Goal: Information Seeking & Learning: Understand process/instructions

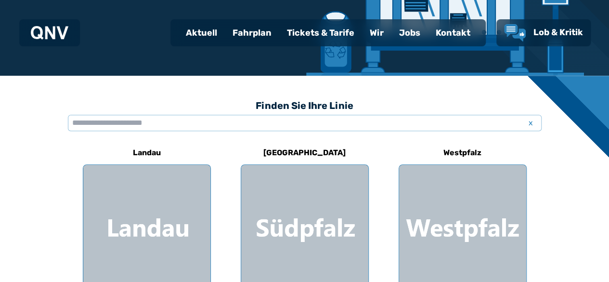
scroll to position [218, 0]
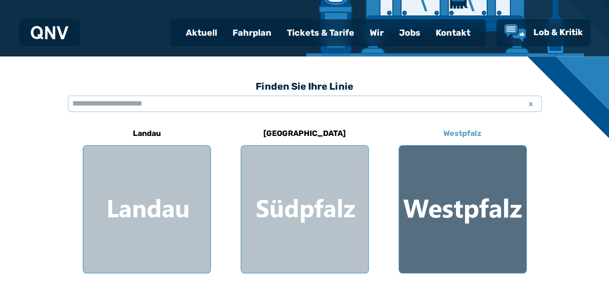
click at [495, 223] on div at bounding box center [462, 209] width 127 height 127
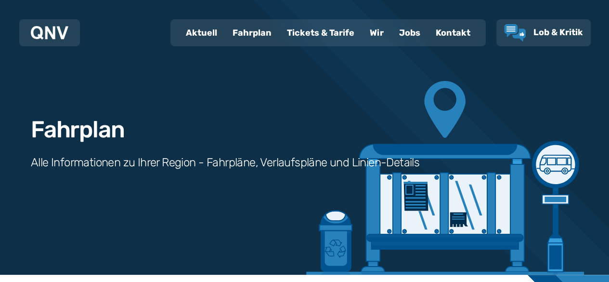
click at [495, 223] on div "Fahrplan Alle Informationen zu Ihrer Region - Fahrpläne, Verlaufspläne und Lini…" at bounding box center [304, 137] width 609 height 275
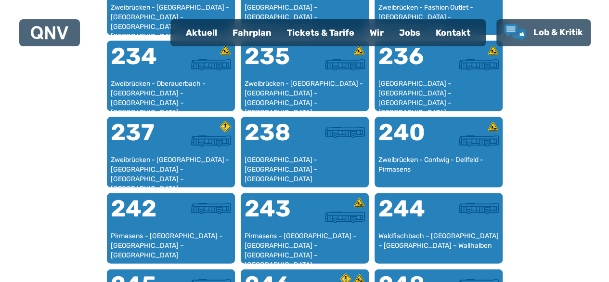
scroll to position [932, 0]
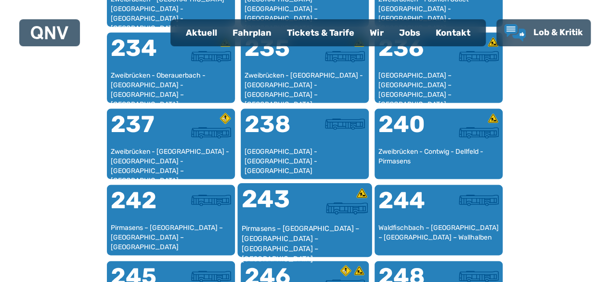
click at [307, 207] on div at bounding box center [336, 208] width 63 height 12
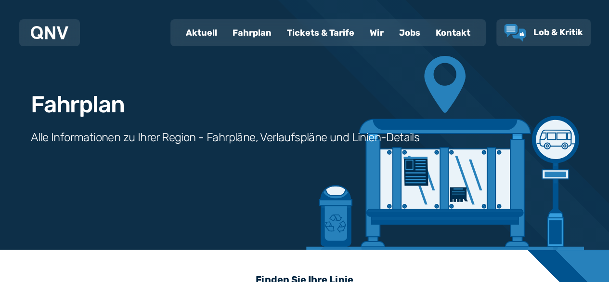
click at [307, 207] on div "Fahrplan Alle Informationen zu Ihrer Region - Fahrpläne, Verlaufspläne und Lini…" at bounding box center [304, 112] width 609 height 275
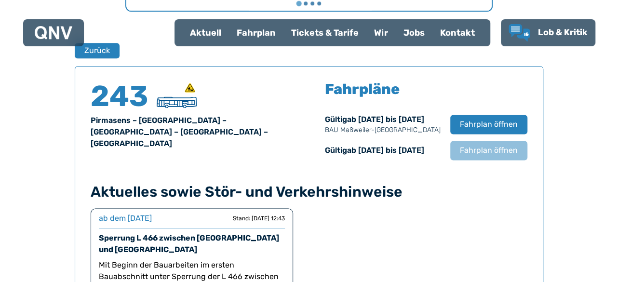
scroll to position [635, 0]
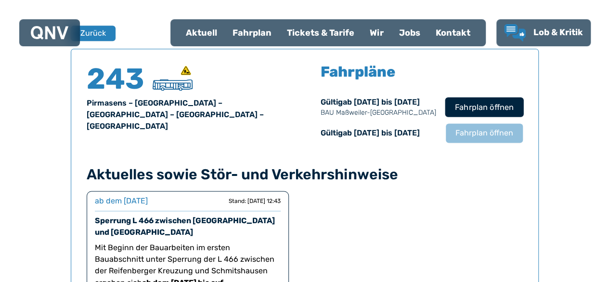
click at [475, 109] on span "Fahrplan öffnen" at bounding box center [484, 107] width 59 height 12
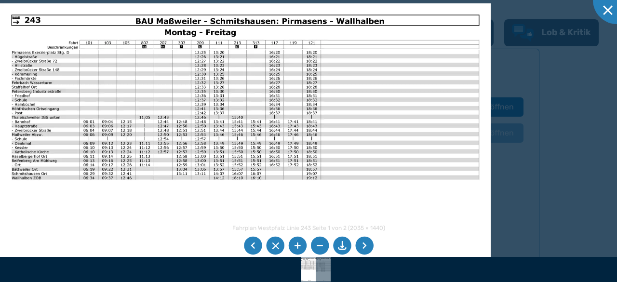
click at [254, 243] on li at bounding box center [253, 246] width 18 height 18
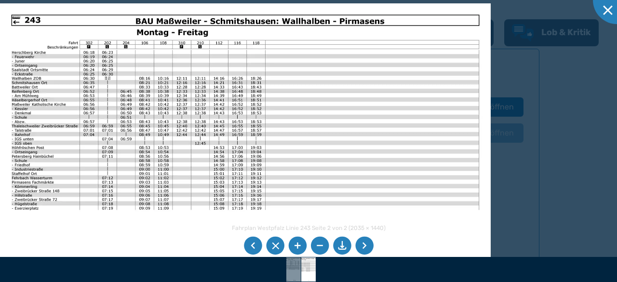
click at [254, 243] on li at bounding box center [253, 246] width 18 height 18
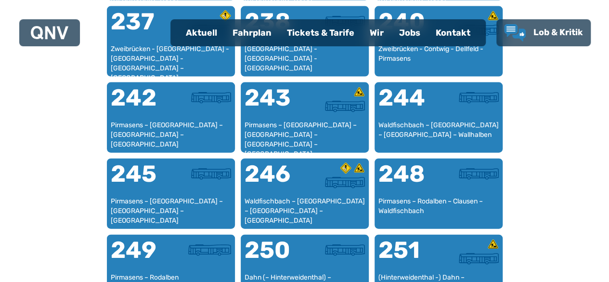
scroll to position [1067, 0]
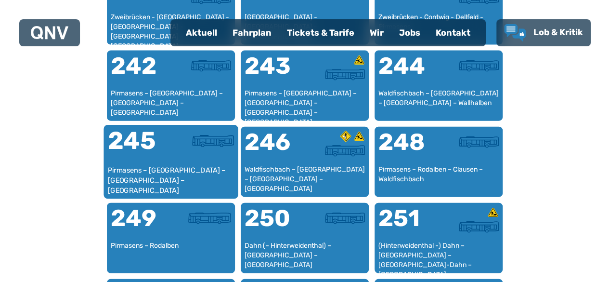
click at [159, 152] on div "245" at bounding box center [138, 147] width 63 height 36
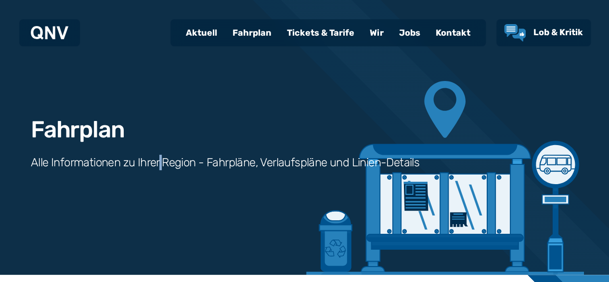
click at [159, 152] on div "Fahrplan Alle Informationen zu Ihrer Region - Fahrpläne, Verlaufspläne und Lini…" at bounding box center [304, 137] width 609 height 275
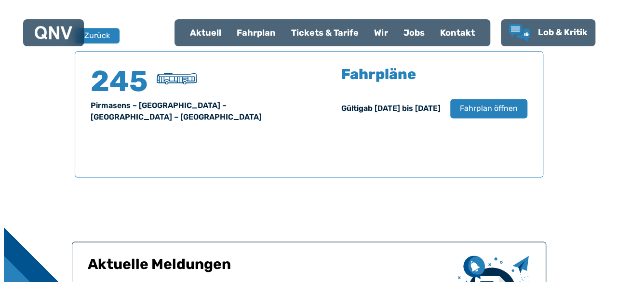
scroll to position [635, 0]
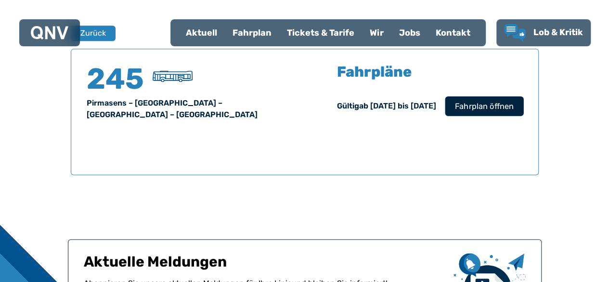
click at [476, 104] on span "Fahrplan öffnen" at bounding box center [484, 106] width 59 height 12
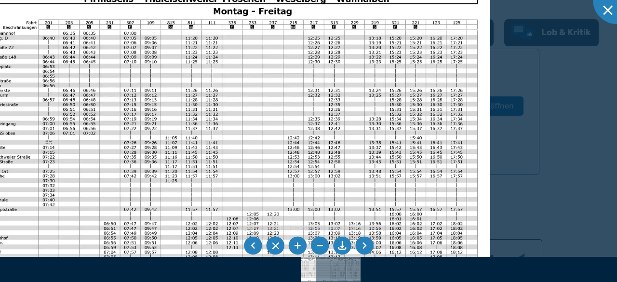
click at [363, 245] on li at bounding box center [364, 246] width 18 height 18
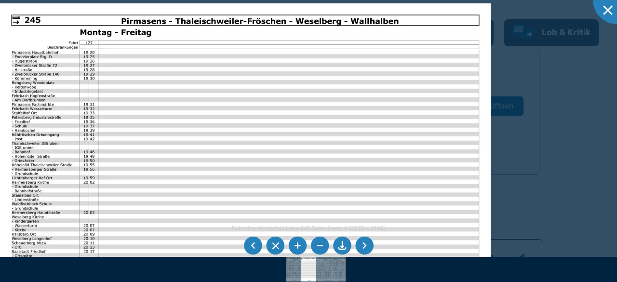
click at [363, 245] on li at bounding box center [364, 246] width 18 height 18
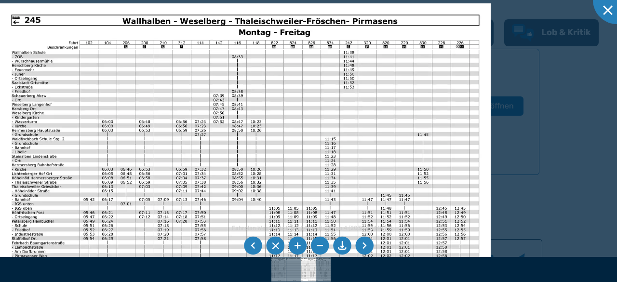
click at [363, 245] on li at bounding box center [364, 246] width 18 height 18
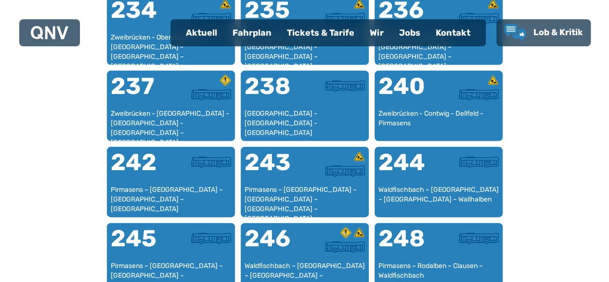
scroll to position [990, 0]
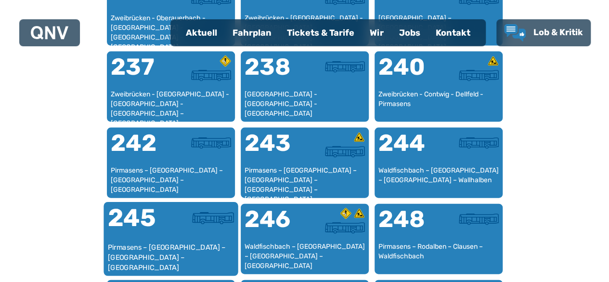
click at [153, 223] on div "245" at bounding box center [138, 224] width 63 height 36
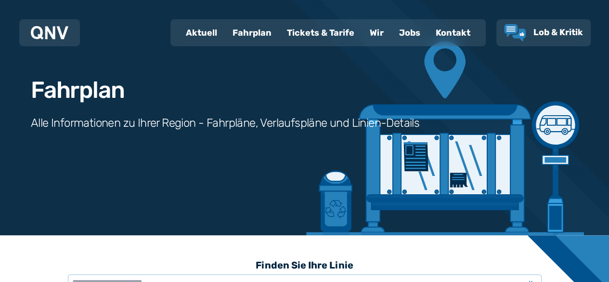
click at [153, 223] on div "Fahrplan Alle Informationen zu Ihrer Region - Fahrpläne, Verlaufspläne und Lini…" at bounding box center [304, 97] width 609 height 275
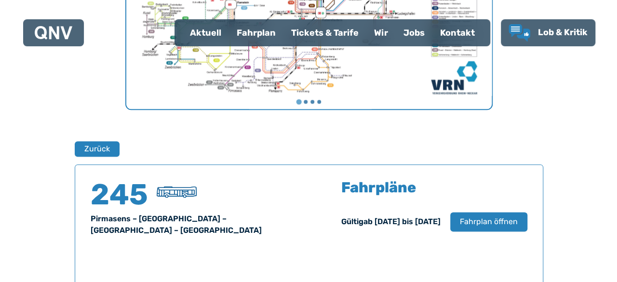
scroll to position [500, 0]
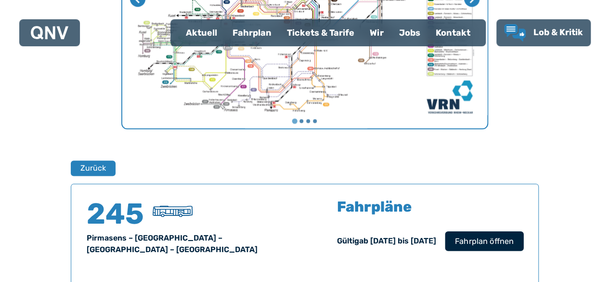
click at [483, 239] on span "Fahrplan öffnen" at bounding box center [484, 241] width 59 height 12
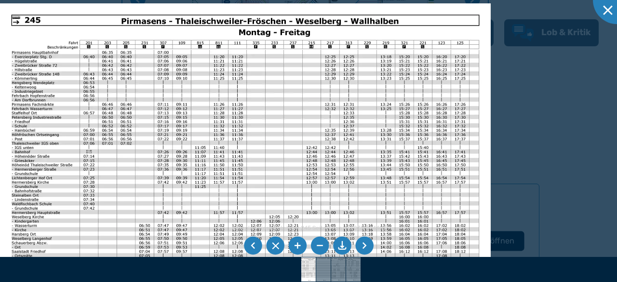
click at [483, 239] on img at bounding box center [245, 176] width 490 height 347
click at [364, 247] on li at bounding box center [364, 246] width 18 height 18
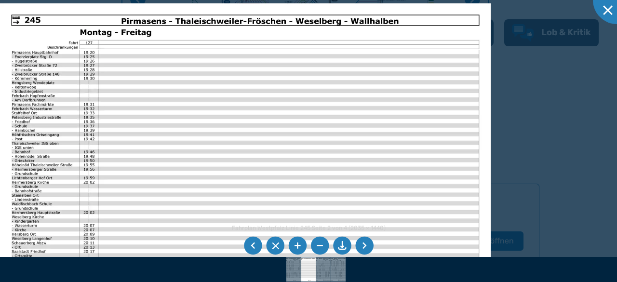
click at [254, 243] on li at bounding box center [253, 246] width 18 height 18
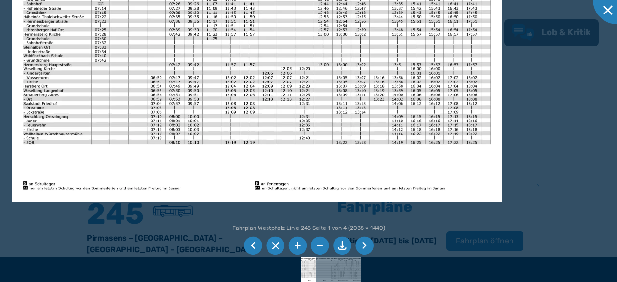
click at [253, 244] on li at bounding box center [253, 246] width 18 height 18
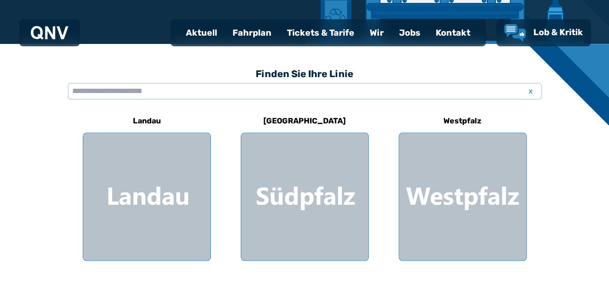
scroll to position [199, 0]
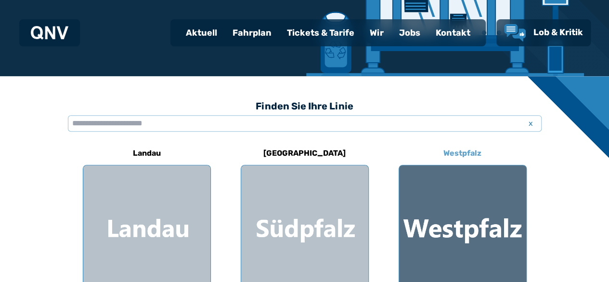
click at [483, 205] on div at bounding box center [462, 228] width 127 height 127
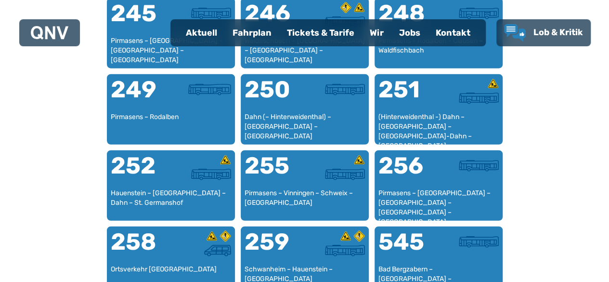
scroll to position [1266, 0]
